Goal: Task Accomplishment & Management: Manage account settings

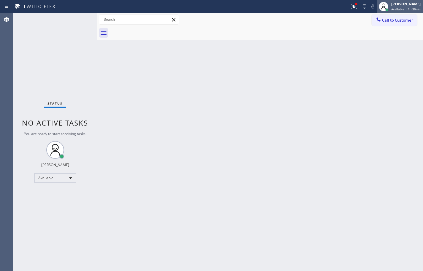
click at [404, 3] on div "[PERSON_NAME]" at bounding box center [406, 3] width 30 height 5
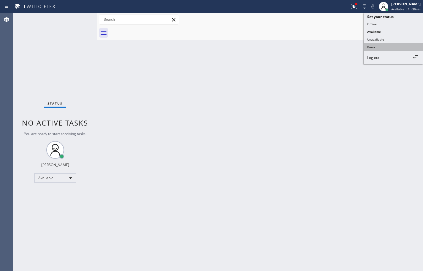
click at [392, 44] on button "Break" at bounding box center [392, 47] width 59 height 8
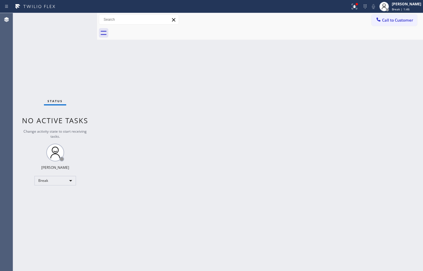
click at [412, 13] on div "Call to Customer Outbound call Location Search location Your caller id phone nu…" at bounding box center [260, 19] width 326 height 13
click at [412, 10] on div "Break | 1:46" at bounding box center [405, 9] width 29 height 4
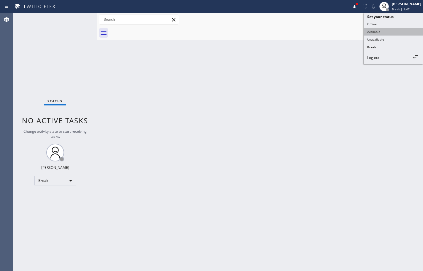
click at [395, 32] on button "Available" at bounding box center [392, 32] width 59 height 8
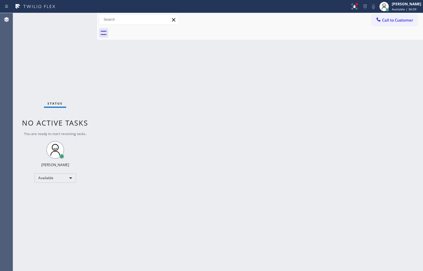
drag, startPoint x: 412, startPoint y: 10, endPoint x: 408, endPoint y: 24, distance: 14.8
click at [412, 10] on div "Available | 36:09" at bounding box center [405, 9] width 29 height 4
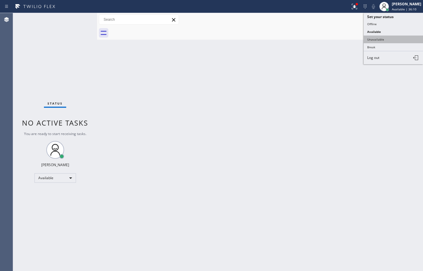
click at [399, 40] on button "Unavailable" at bounding box center [392, 40] width 59 height 8
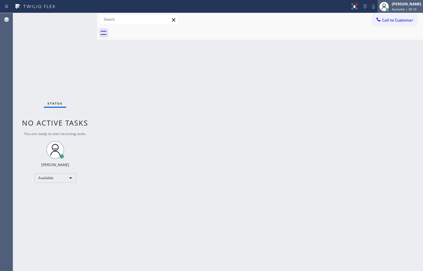
click at [404, 6] on div "[PERSON_NAME]" at bounding box center [405, 3] width 29 height 5
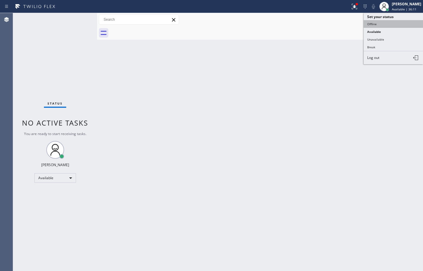
click at [393, 21] on button "Offline" at bounding box center [392, 24] width 59 height 8
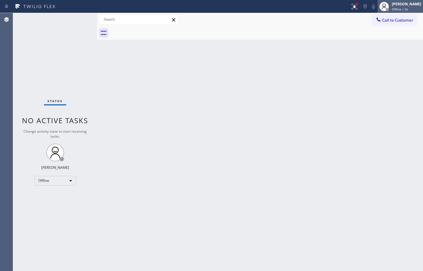
click at [404, 8] on div "Offline | 0s" at bounding box center [405, 9] width 29 height 4
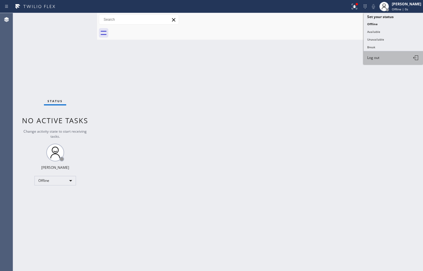
click at [394, 58] on button "Log out" at bounding box center [392, 57] width 59 height 13
